Goal: Complete application form

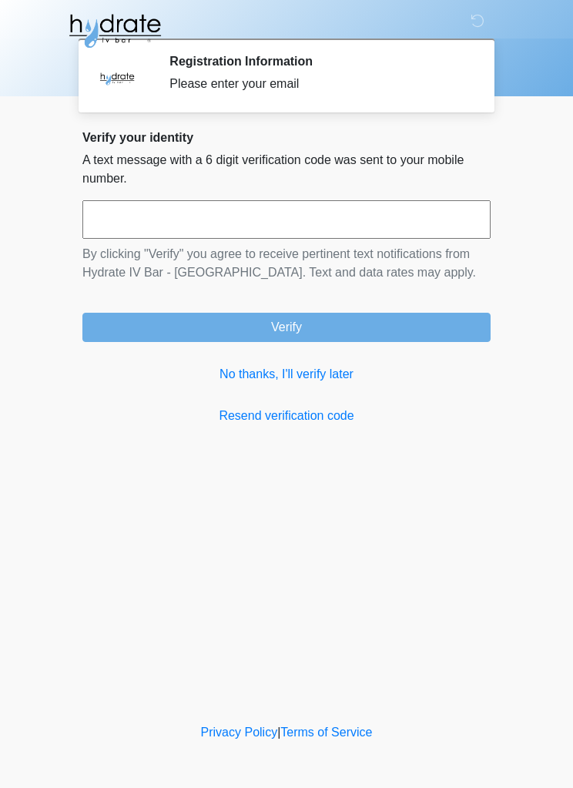
click at [296, 383] on link "No thanks, I'll verify later" at bounding box center [286, 374] width 408 height 18
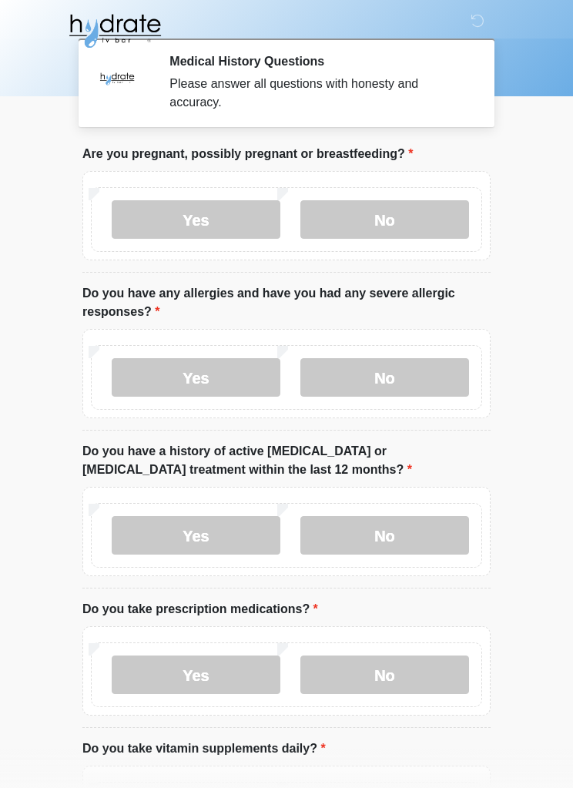
click at [410, 217] on label "No" at bounding box center [384, 219] width 169 height 38
click at [417, 376] on label "No" at bounding box center [384, 377] width 169 height 38
click at [448, 535] on label "No" at bounding box center [384, 535] width 169 height 38
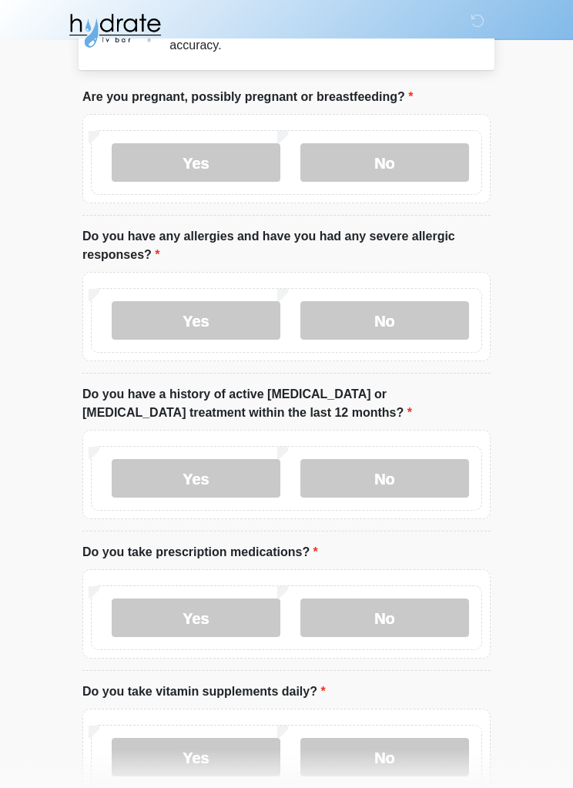
scroll to position [57, 0]
click at [230, 615] on label "Yes" at bounding box center [196, 617] width 169 height 38
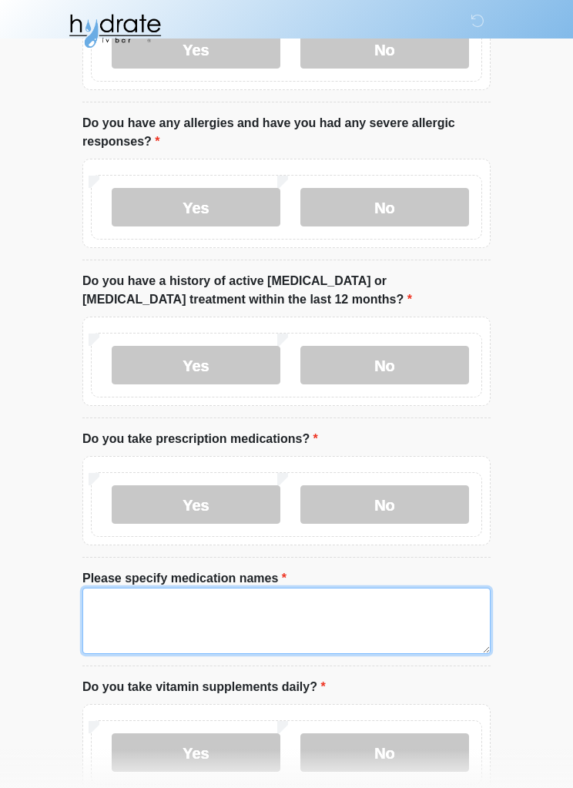
click at [244, 614] on textarea "Please specify medication names" at bounding box center [286, 620] width 408 height 66
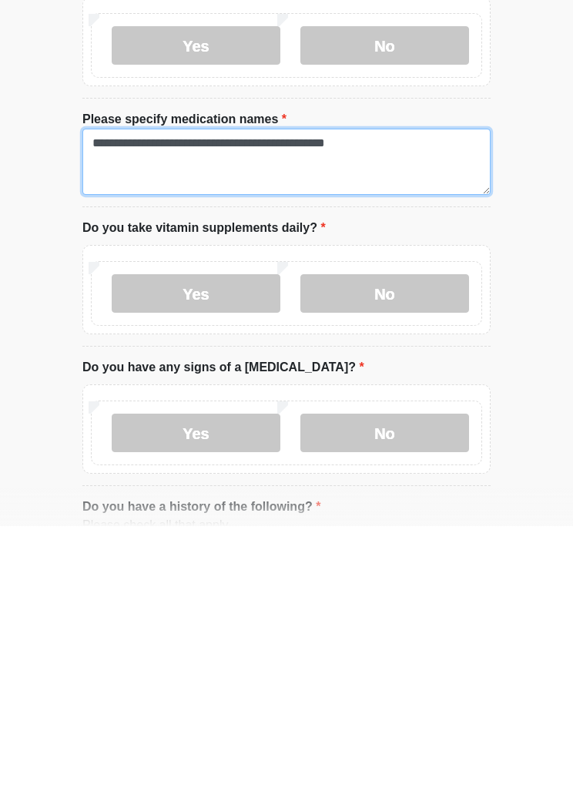
scroll to position [368, 0]
type textarea "**********"
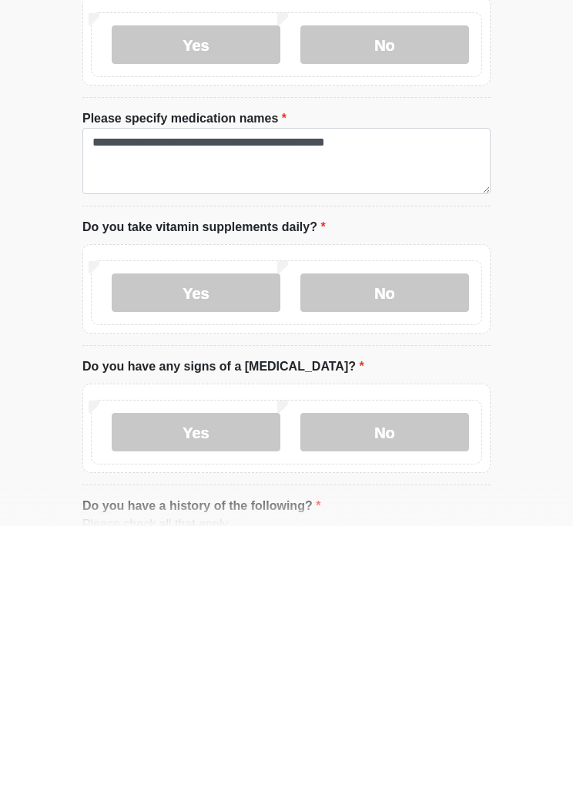
click at [397, 535] on label "No" at bounding box center [384, 554] width 169 height 38
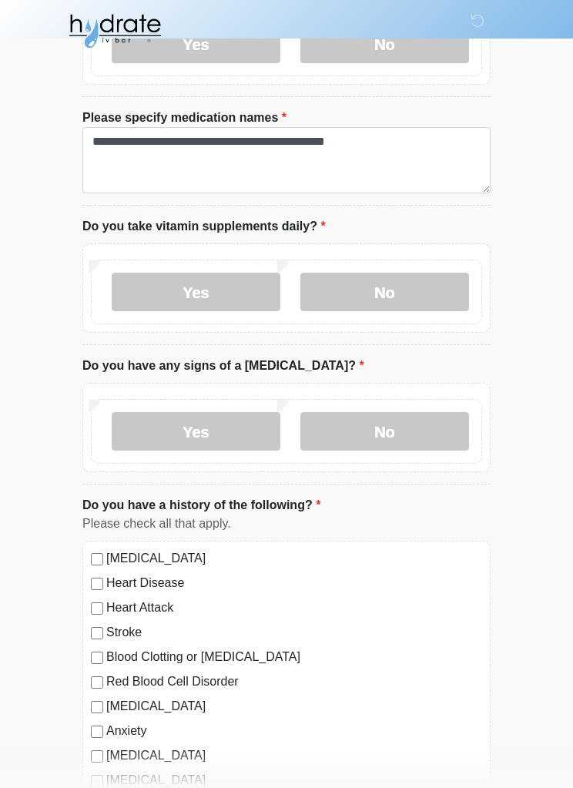
click at [413, 430] on label "No" at bounding box center [384, 431] width 169 height 38
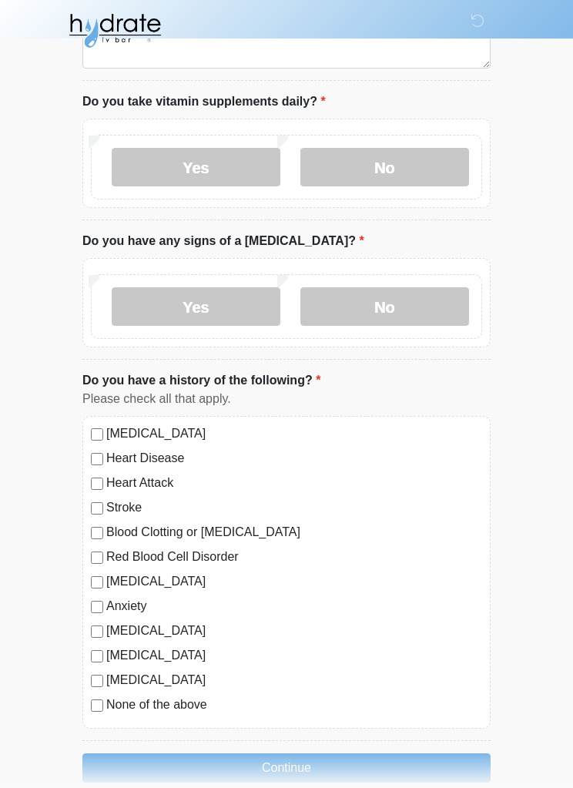
scroll to position [758, 0]
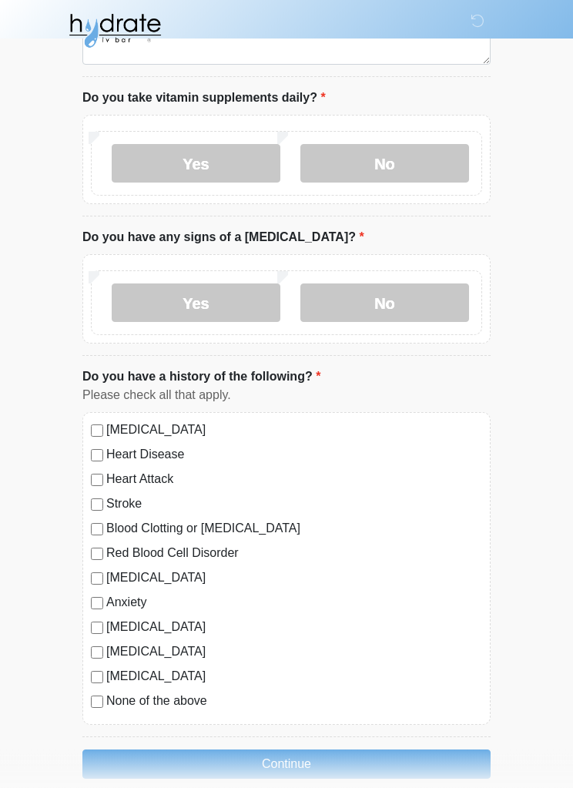
click at [86, 572] on div "High Blood Pressure Heart Disease Heart Attack Stroke Blood Clotting or Bleedin…" at bounding box center [286, 569] width 408 height 313
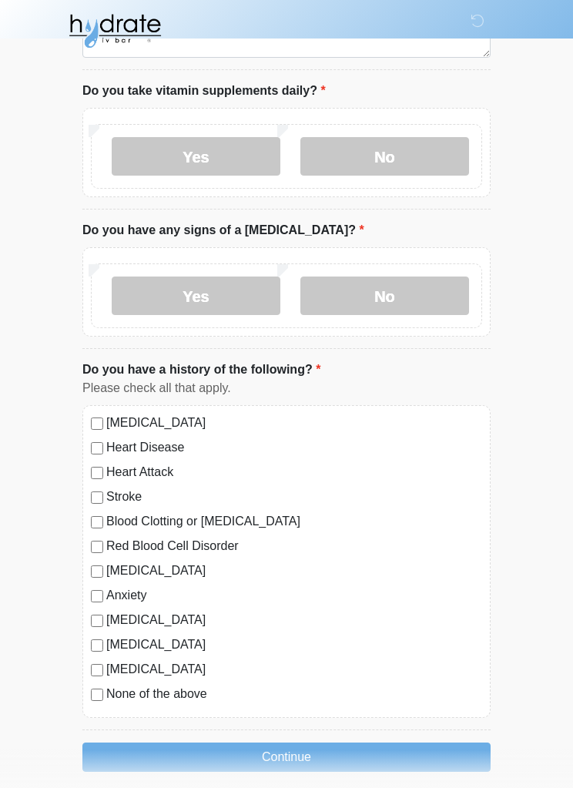
scroll to position [779, 0]
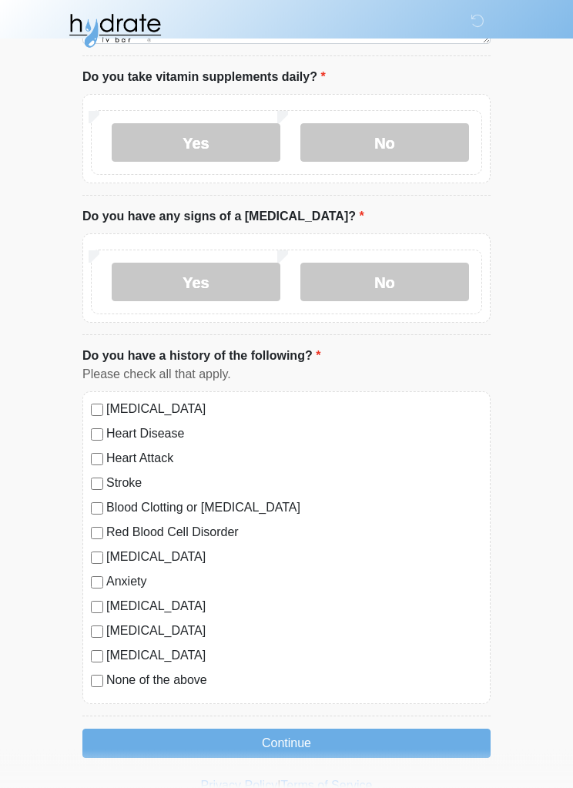
click at [171, 729] on button "Continue" at bounding box center [286, 743] width 408 height 29
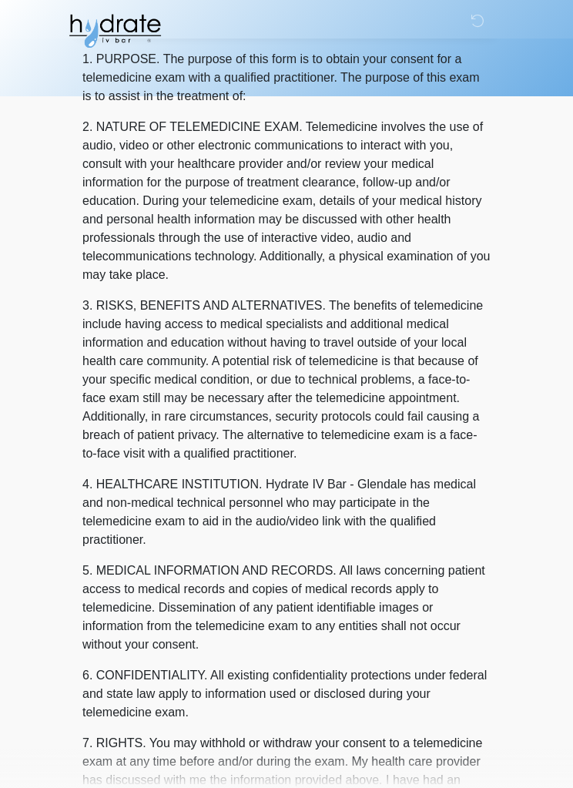
scroll to position [0, 0]
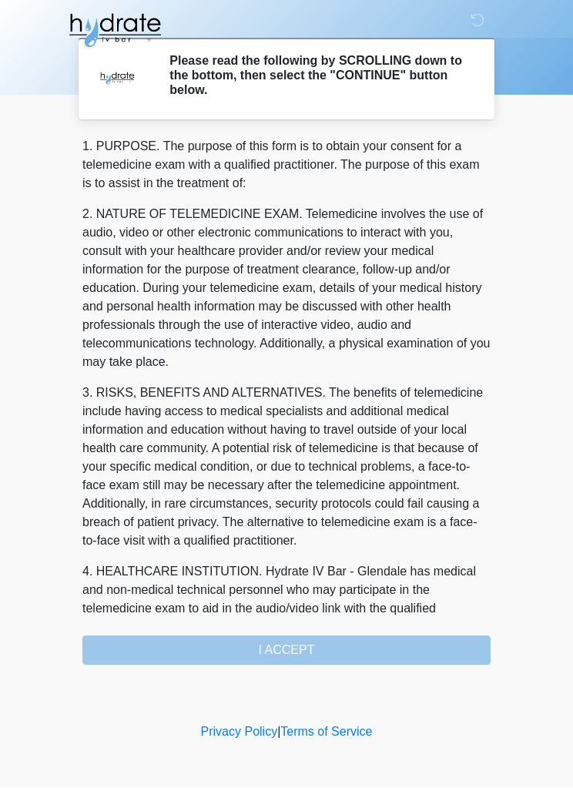
click at [178, 634] on div "1. PURPOSE. The purpose of this form is to obtain your consent for a telemedici…" at bounding box center [286, 401] width 408 height 527
click at [320, 647] on div "1. PURPOSE. The purpose of this form is to obtain your consent for a telemedici…" at bounding box center [286, 401] width 408 height 527
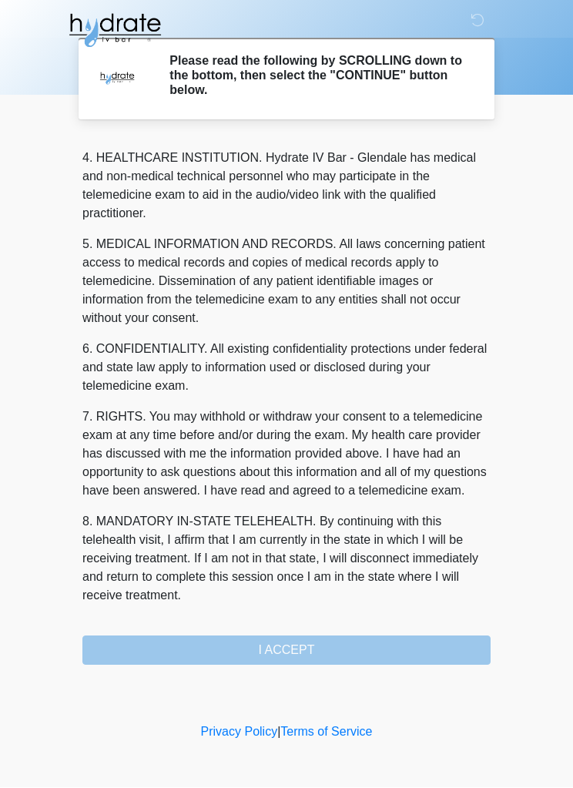
scroll to position [450, 0]
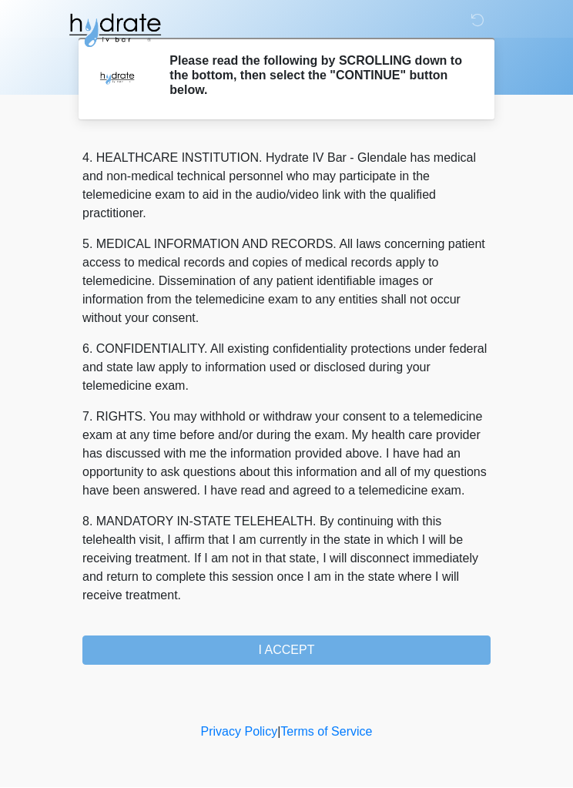
click at [343, 647] on button "I ACCEPT" at bounding box center [286, 650] width 408 height 29
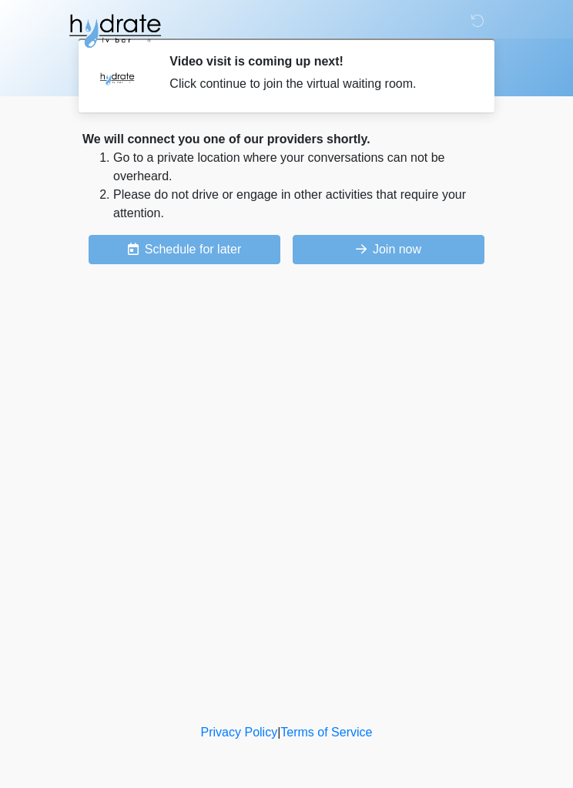
click at [393, 237] on button "Join now" at bounding box center [389, 249] width 192 height 29
